Goal: Information Seeking & Learning: Learn about a topic

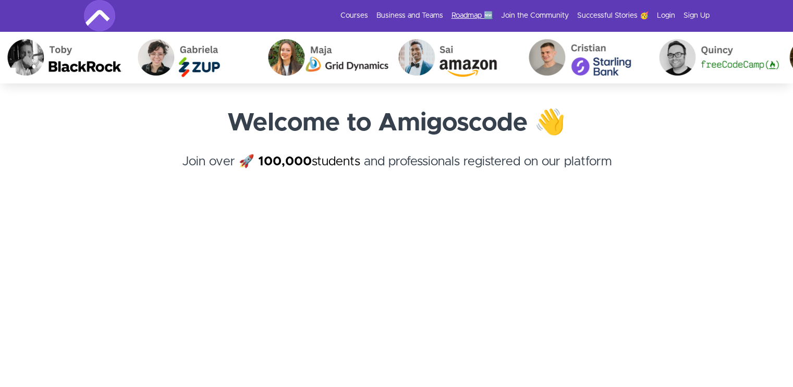
click at [472, 12] on link "Roadmap 🆕" at bounding box center [472, 15] width 41 height 10
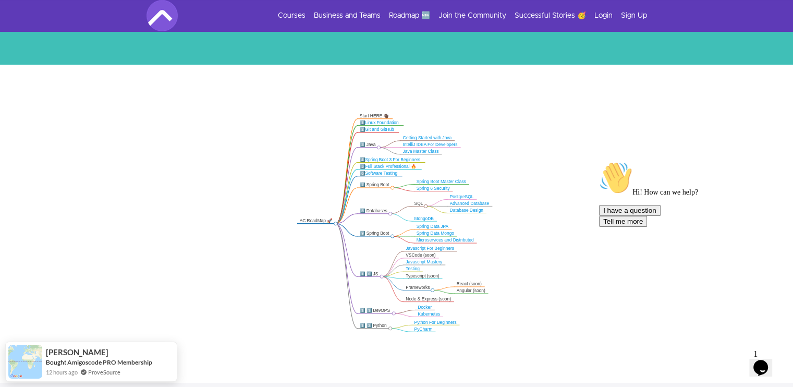
click at [461, 196] on link "PostgreSQL" at bounding box center [462, 196] width 24 height 5
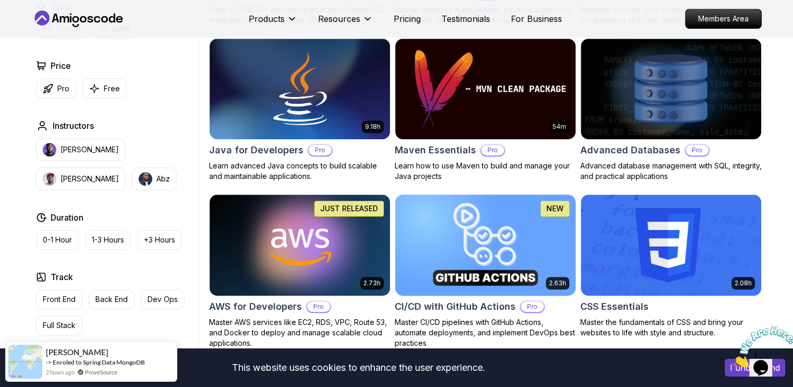
scroll to position [613, 0]
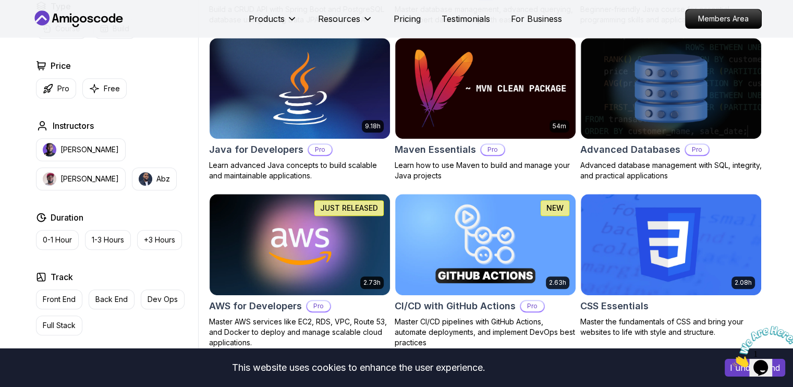
click at [733, 360] on icon "Close" at bounding box center [733, 364] width 0 height 9
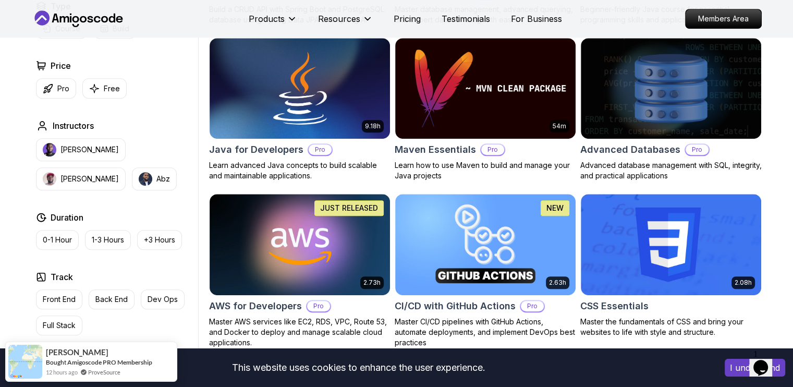
click at [734, 375] on button "I understand" at bounding box center [755, 368] width 60 height 18
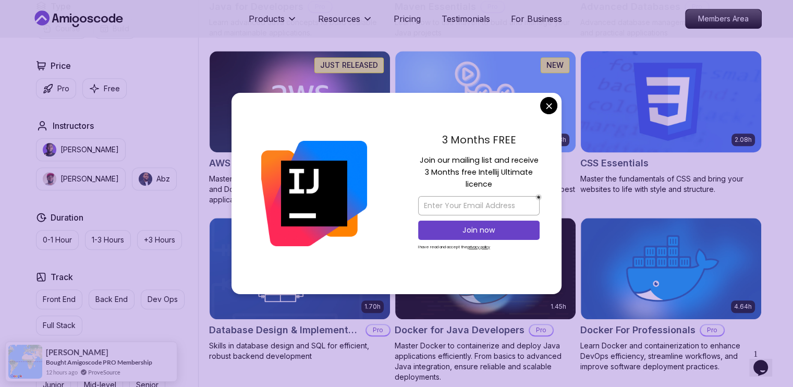
scroll to position [758, 0]
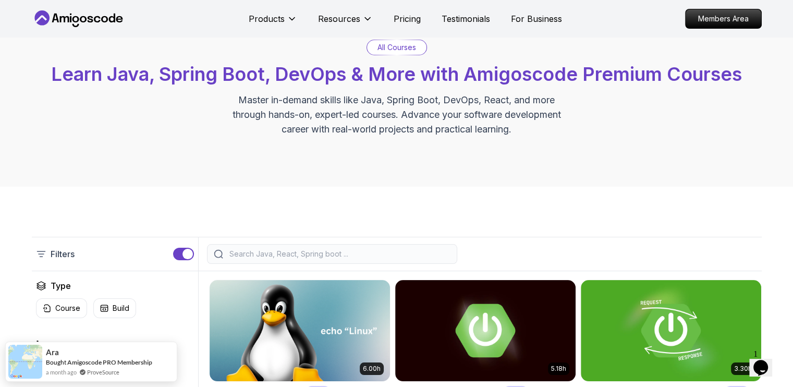
scroll to position [0, 0]
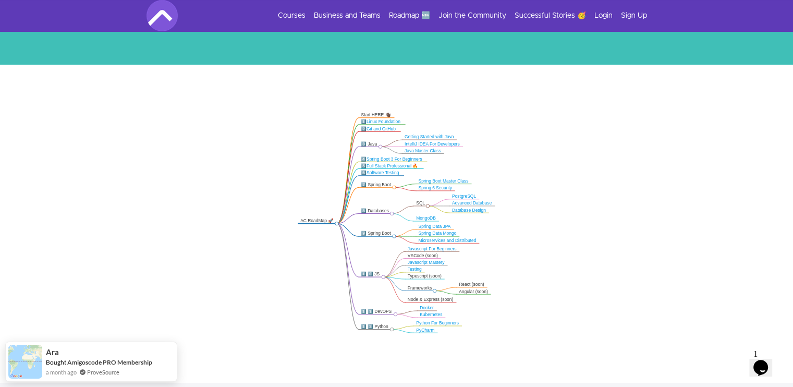
click at [309, 15] on li "Business and Teams" at bounding box center [343, 15] width 75 height 10
click at [307, 15] on li "Business and Teams" at bounding box center [343, 15] width 75 height 10
click at [297, 12] on link "Courses" at bounding box center [292, 15] width 28 height 10
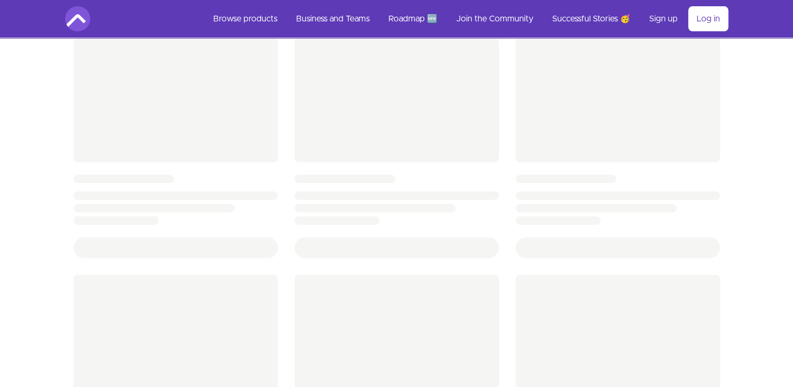
scroll to position [129, 0]
